Goal: Find specific page/section: Find specific page/section

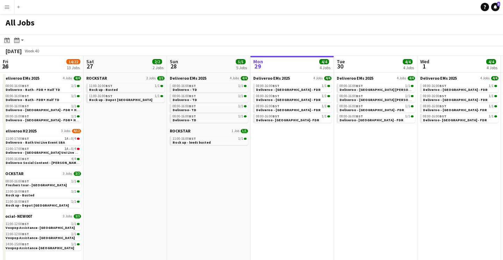
scroll to position [0, 309]
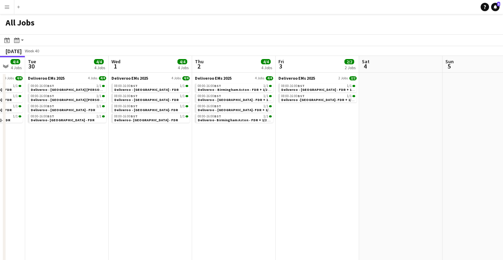
click at [6, 6] on app-icon "Menu" at bounding box center [7, 7] width 6 height 6
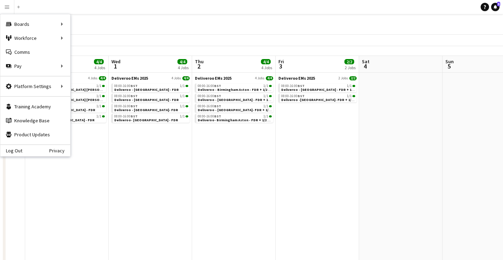
click at [211, 17] on div "All Jobs" at bounding box center [251, 24] width 503 height 20
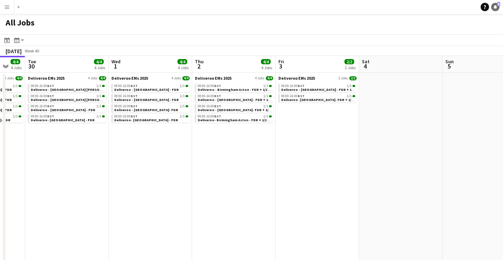
click at [495, 9] on link "Notifications 5" at bounding box center [495, 7] width 8 height 8
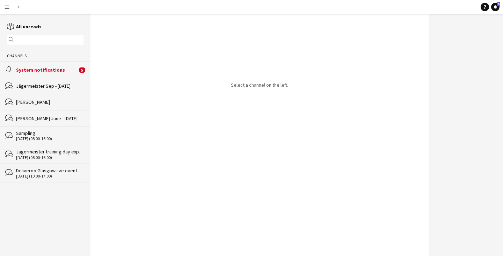
click at [64, 77] on div "alarm System notifications 5" at bounding box center [45, 69] width 90 height 16
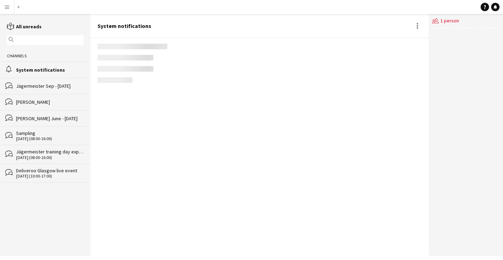
scroll to position [937, 0]
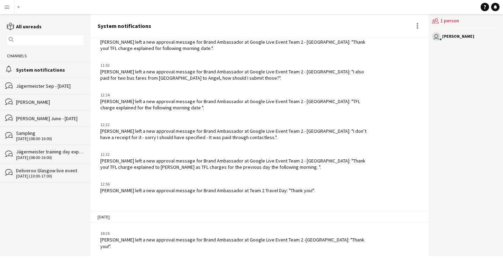
click at [9, 8] on app-icon "Menu" at bounding box center [7, 7] width 6 height 6
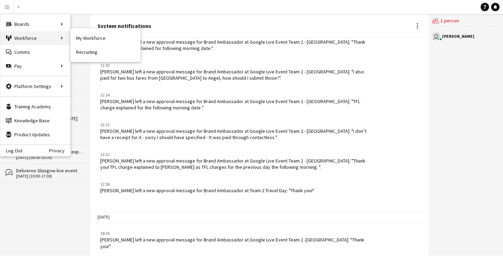
click at [28, 42] on div "Workforce Workforce" at bounding box center [35, 38] width 70 height 14
click at [86, 35] on link "My Workforce" at bounding box center [106, 38] width 70 height 14
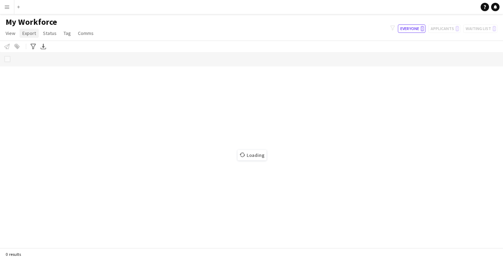
click at [9, 9] on app-icon "Menu" at bounding box center [7, 7] width 6 height 6
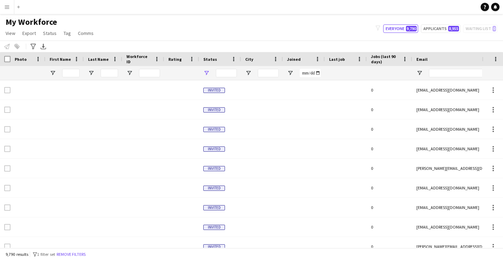
type input "**********"
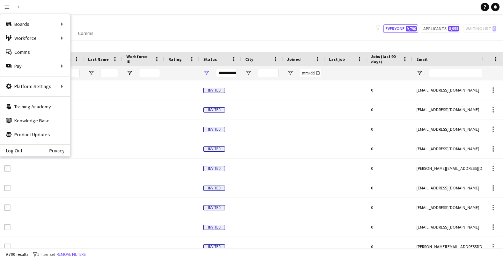
click at [125, 26] on div "My Workforce View Views Default view Deliveroo New view Update view Delete view…" at bounding box center [251, 29] width 503 height 24
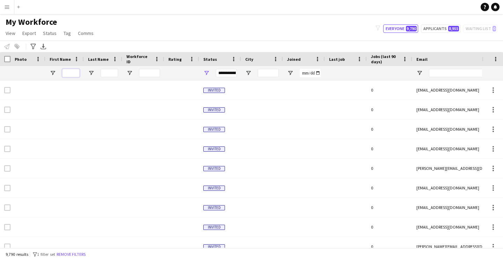
click at [75, 69] on input "First Name Filter Input" at bounding box center [70, 73] width 17 height 8
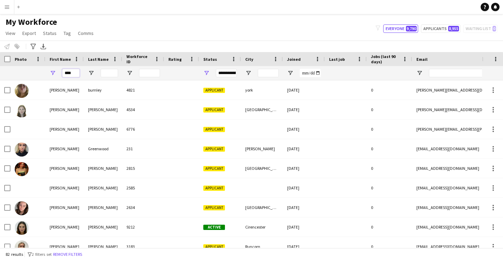
click at [72, 73] on input "****" at bounding box center [70, 73] width 17 height 8
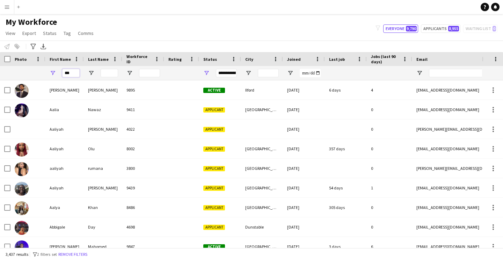
type input "****"
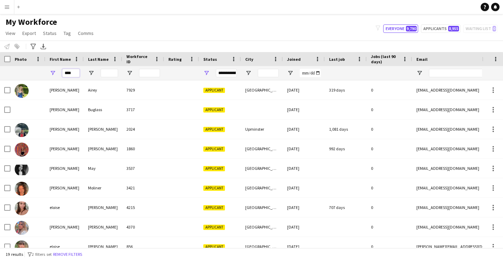
click at [71, 72] on input "****" at bounding box center [70, 73] width 17 height 8
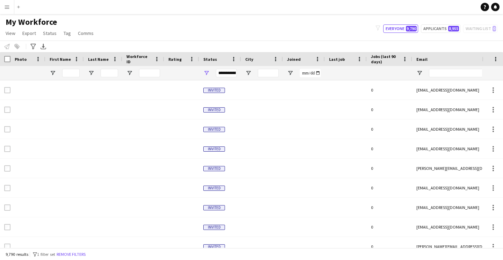
click at [175, 22] on div "My Workforce View Views Default view Deliveroo New view Update view Delete view…" at bounding box center [251, 29] width 503 height 24
click at [179, 26] on div "My Workforce View Views Default view Deliveroo New view Update view Delete view…" at bounding box center [251, 29] width 503 height 24
click at [7, 6] on app-icon "Menu" at bounding box center [7, 7] width 6 height 6
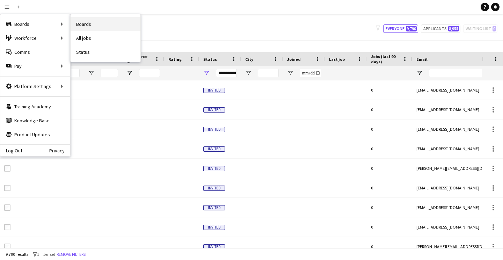
click at [86, 26] on link "Boards" at bounding box center [106, 24] width 70 height 14
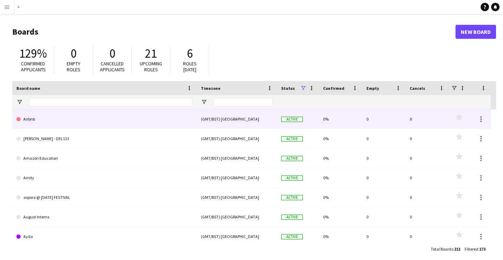
click at [59, 118] on link "Airbnb" at bounding box center [104, 119] width 176 height 20
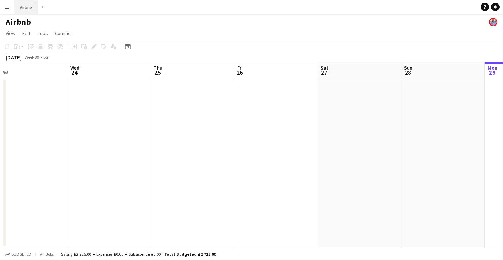
click at [27, 12] on button "Airbnb Close" at bounding box center [26, 7] width 24 height 14
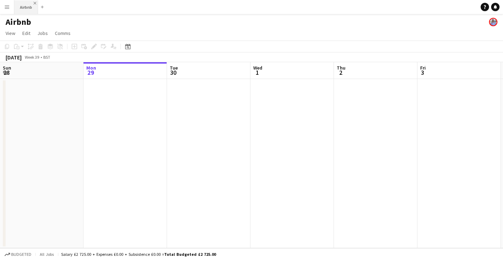
click at [35, 3] on app-icon "Close" at bounding box center [35, 3] width 3 height 3
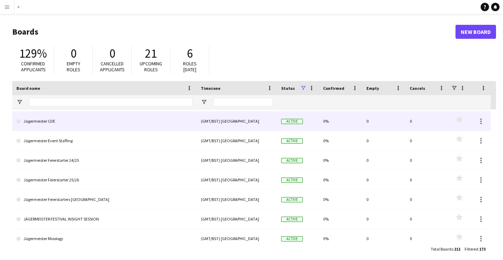
click at [75, 127] on link "Jägermeister CDE" at bounding box center [104, 121] width 176 height 20
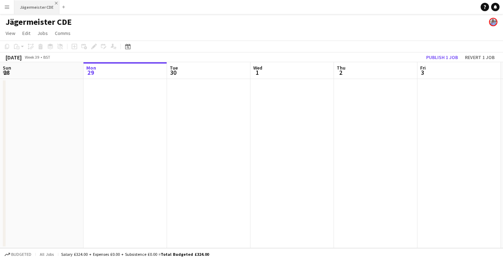
click at [52, 2] on button "Jägermeister CDE Close" at bounding box center [36, 7] width 45 height 14
click at [55, 2] on app-icon "Close" at bounding box center [56, 3] width 3 height 3
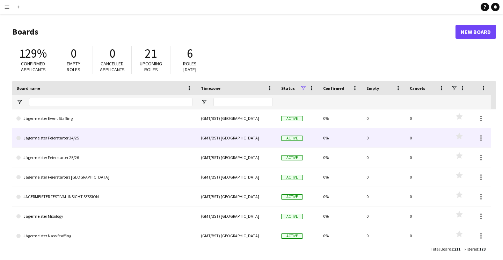
click at [73, 139] on link "Jägermeister Feierstarter 24/25" at bounding box center [104, 138] width 176 height 20
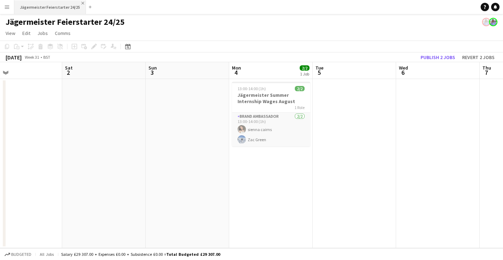
click at [81, 3] on app-icon "Close" at bounding box center [82, 3] width 3 height 3
